Goal: Find specific page/section: Find specific page/section

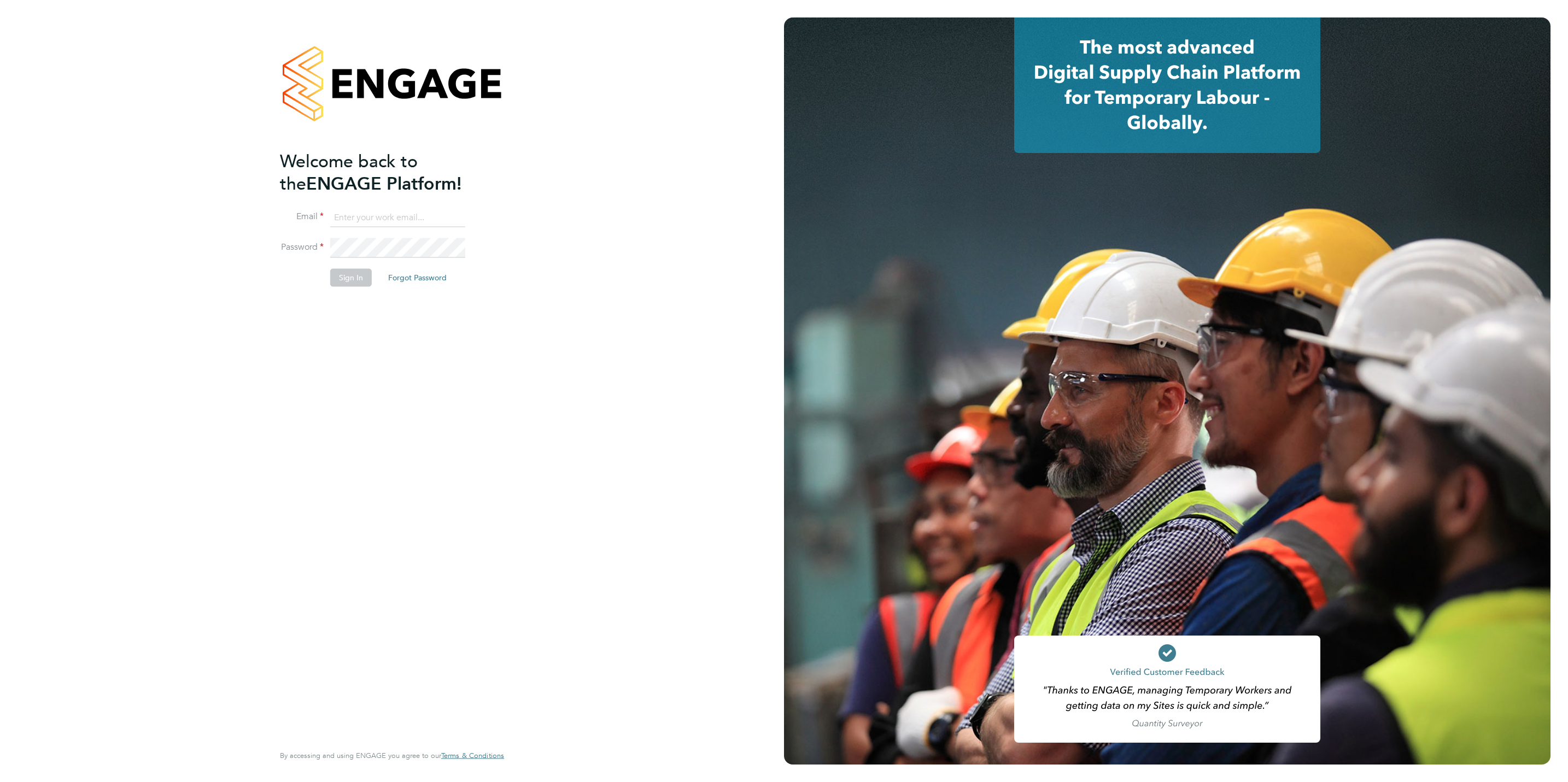
type input "[PERSON_NAME][EMAIL_ADDRESS][DOMAIN_NAME]"
click at [355, 280] on button "Sign In" at bounding box center [350, 277] width 41 height 17
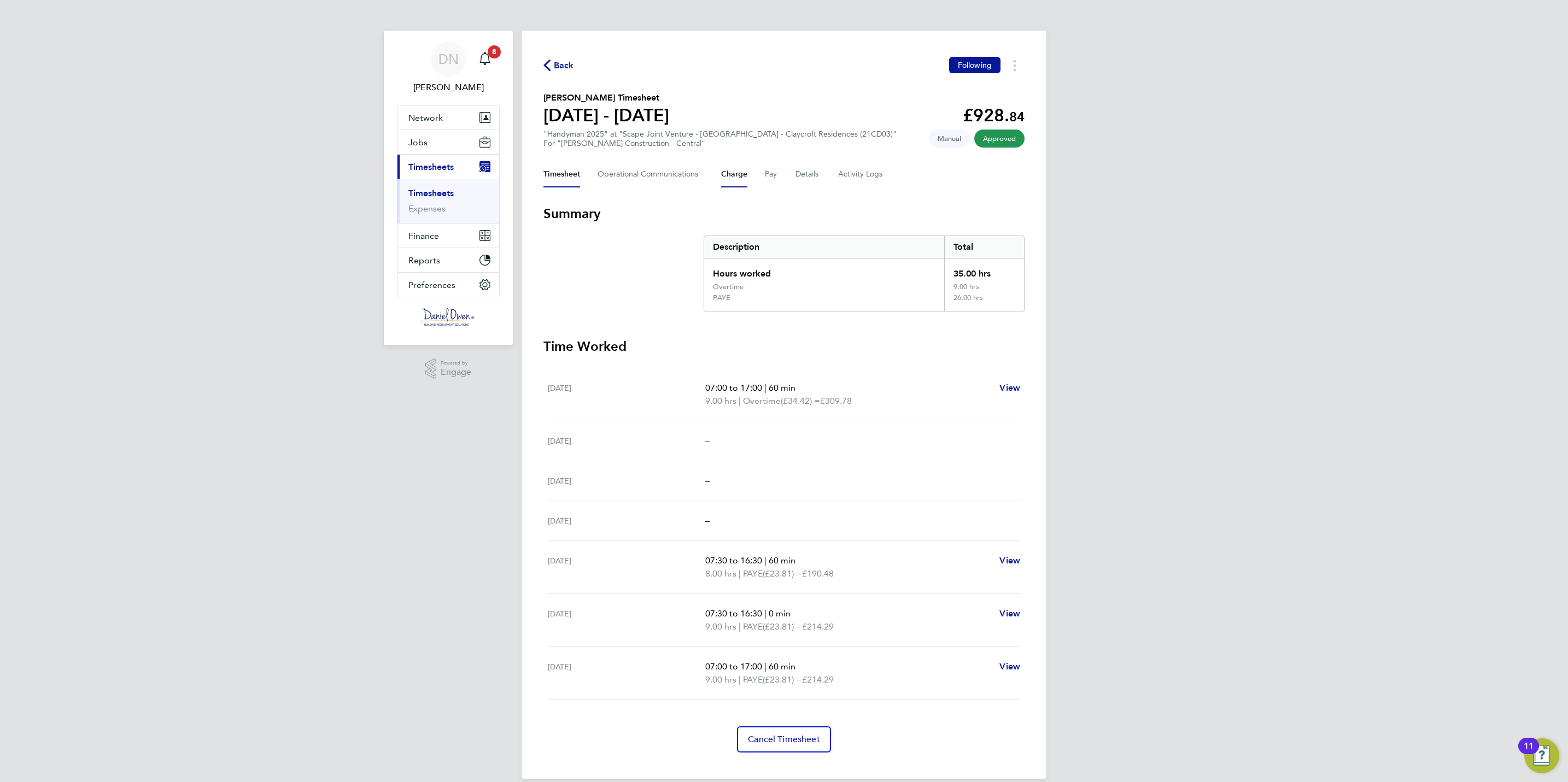
click at [729, 169] on button "Charge" at bounding box center [734, 174] width 26 height 26
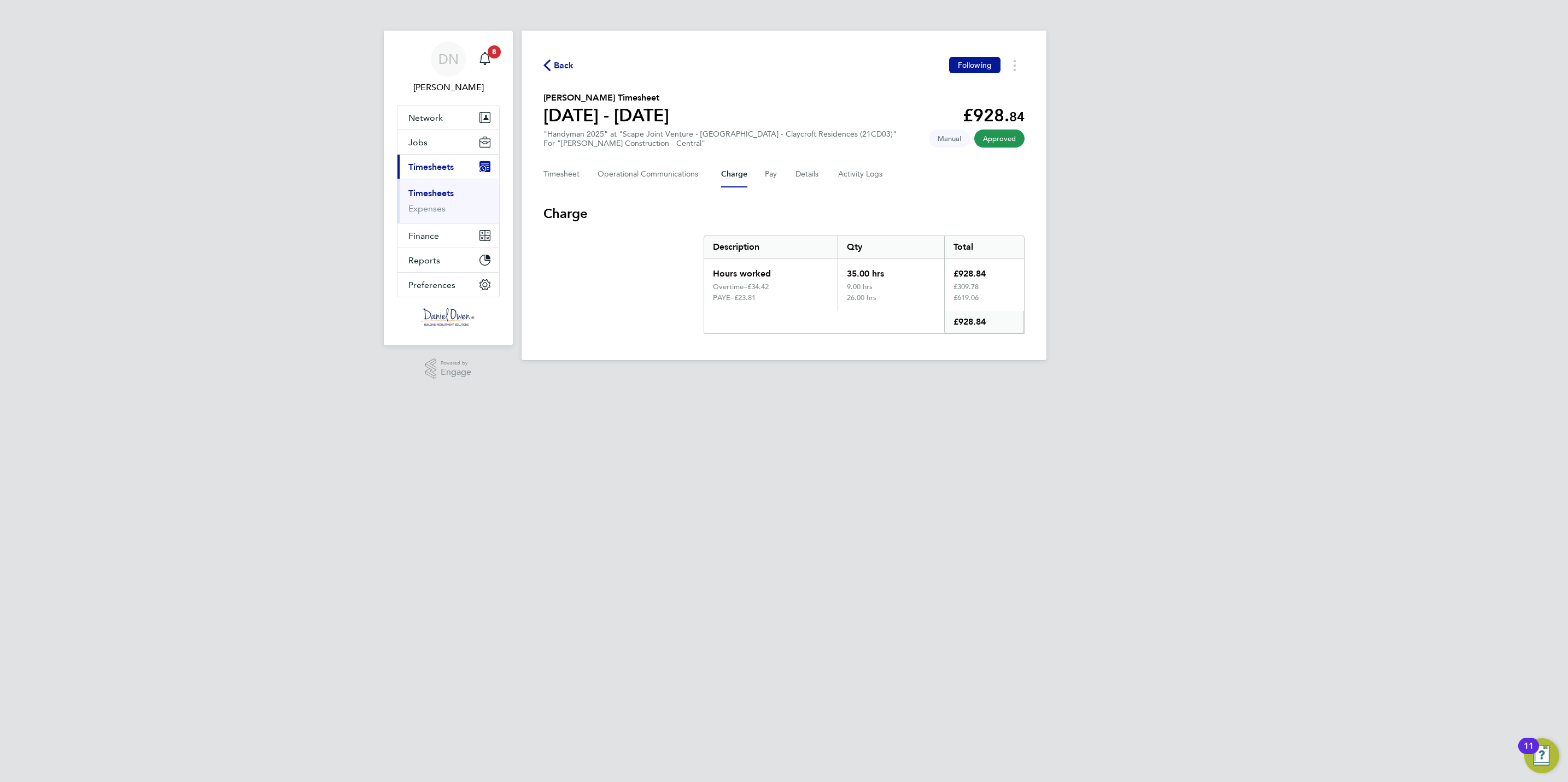
click at [758, 171] on div "Timesheet Operational Communications Charge Pay Details Activity Logs" at bounding box center [784, 174] width 482 height 26
click at [765, 174] on button "Pay" at bounding box center [771, 174] width 13 height 26
